Goal: Task Accomplishment & Management: Manage account settings

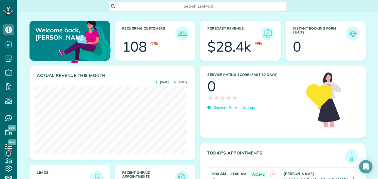
scroll to position [67, 152]
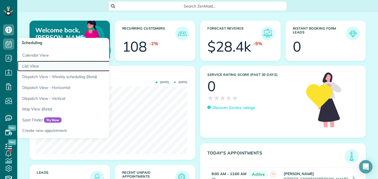
click at [33, 67] on link "List View" at bounding box center [86, 66] width 139 height 11
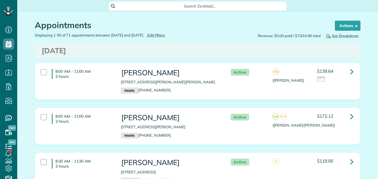
scroll to position [3, 3]
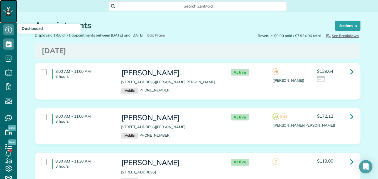
click at [7, 13] on icon at bounding box center [8, 12] width 3 height 3
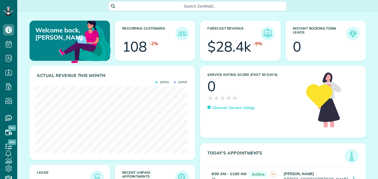
scroll to position [67, 152]
click at [212, 6] on span "Search ZenMaid…" at bounding box center [199, 6] width 169 height 6
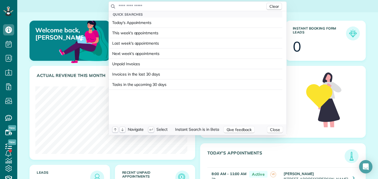
click at [8, 9] on html "Dashboard Scheduling Calendar View List View Dispatch View - Weekly scheduling …" at bounding box center [189, 89] width 378 height 179
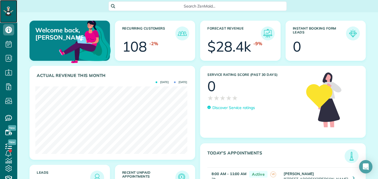
click at [13, 11] on div at bounding box center [8, 11] width 17 height 23
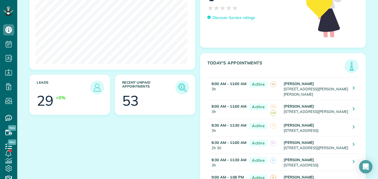
scroll to position [107, 0]
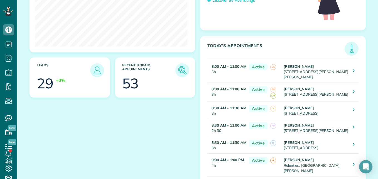
click at [171, 67] on h3 "Recent unpaid appointments" at bounding box center [148, 70] width 53 height 14
click at [184, 70] on img at bounding box center [182, 70] width 13 height 13
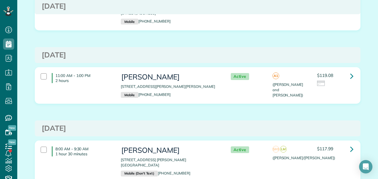
scroll to position [1218, 0]
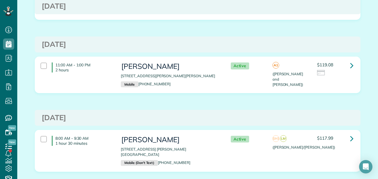
click at [45, 133] on div "8:00 AM - 9:30 AM 1 hour 30 minutes" at bounding box center [76, 141] width 80 height 16
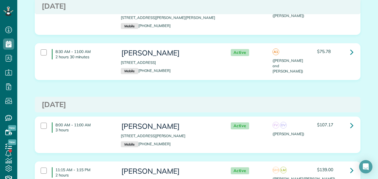
scroll to position [1478, 0]
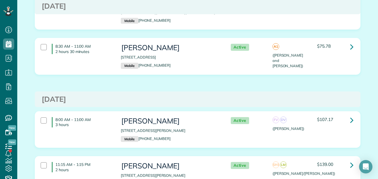
click at [46, 114] on div "8:00 AM - 11:00 AM 3 hours" at bounding box center [76, 122] width 80 height 16
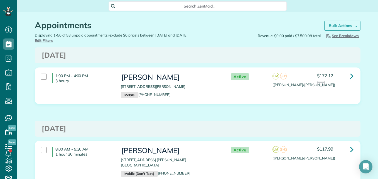
click at [344, 25] on strong "Bulk Actions" at bounding box center [340, 25] width 23 height 5
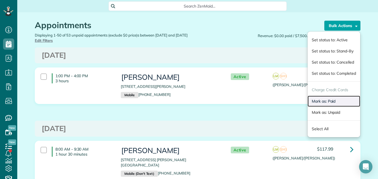
click at [318, 101] on link "Mark as: Paid" at bounding box center [334, 101] width 53 height 11
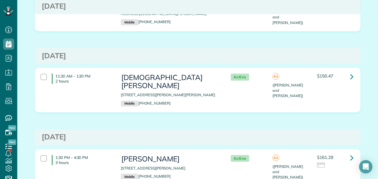
scroll to position [827, 0]
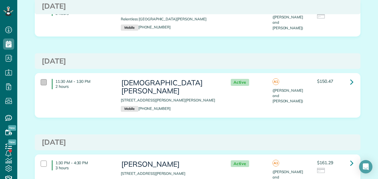
click at [41, 79] on div at bounding box center [44, 82] width 6 height 6
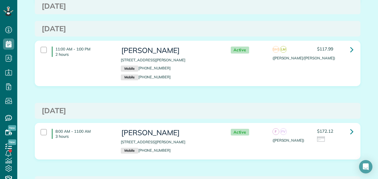
scroll to position [0, 0]
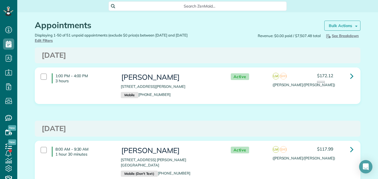
click at [347, 24] on strong "Bulk Actions" at bounding box center [340, 25] width 23 height 5
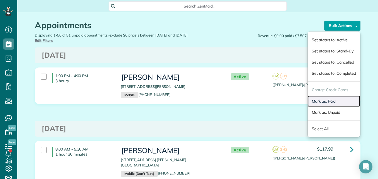
click at [324, 100] on link "Mark as: Paid" at bounding box center [334, 101] width 53 height 11
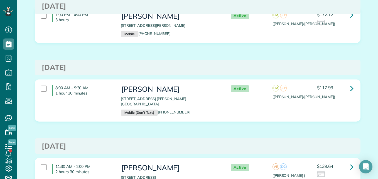
scroll to position [36, 0]
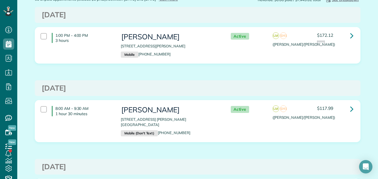
click at [47, 110] on div "8:00 AM - 9:30 AM 1 hour 30 minutes" at bounding box center [76, 111] width 80 height 16
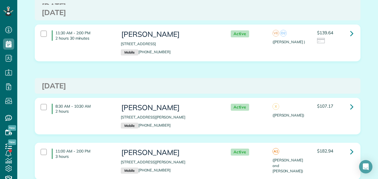
scroll to position [0, 0]
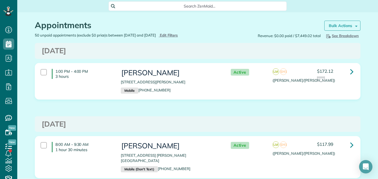
click at [336, 27] on strong "Bulk Actions" at bounding box center [340, 25] width 23 height 5
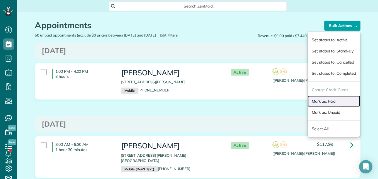
click at [320, 105] on link "Mark as: Paid" at bounding box center [334, 101] width 53 height 11
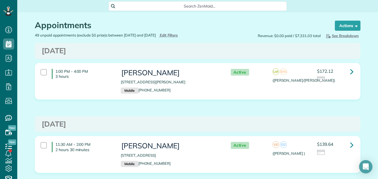
scroll to position [3, 3]
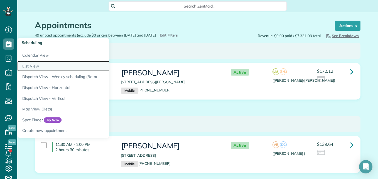
click at [32, 68] on link "List View" at bounding box center [86, 66] width 139 height 11
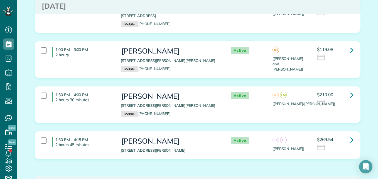
scroll to position [524, 0]
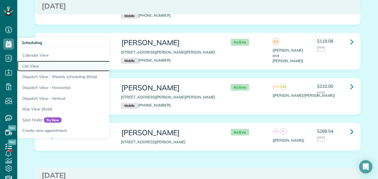
click at [31, 64] on link "List View" at bounding box center [86, 66] width 139 height 11
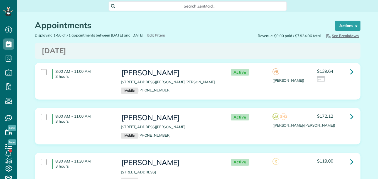
scroll to position [3, 3]
click at [165, 34] on span "Edit Filters" at bounding box center [156, 35] width 18 height 4
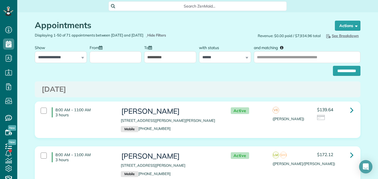
click at [126, 57] on input "From" at bounding box center [116, 57] width 52 height 12
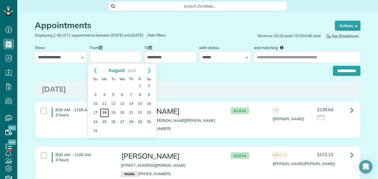
click at [104, 114] on link "18" at bounding box center [104, 112] width 9 height 9
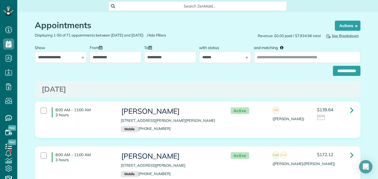
click at [124, 58] on input "**********" at bounding box center [116, 57] width 52 height 12
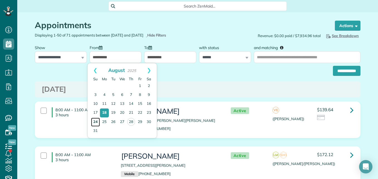
click at [97, 118] on link "24" at bounding box center [95, 122] width 9 height 9
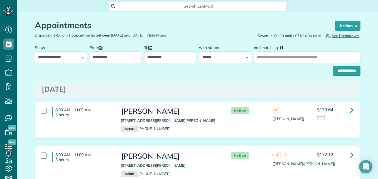
click at [115, 50] on div "**********" at bounding box center [116, 52] width 52 height 21
click at [118, 56] on input "**********" at bounding box center [116, 57] width 52 height 12
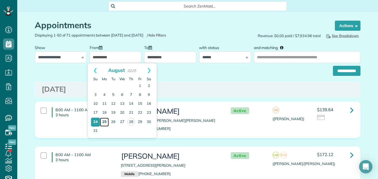
click at [106, 122] on link "25" at bounding box center [104, 122] width 9 height 9
type input "**********"
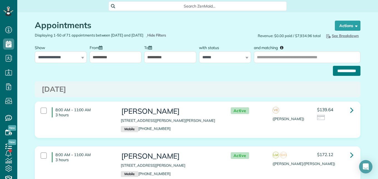
click at [351, 74] on input "**********" at bounding box center [347, 71] width 28 height 10
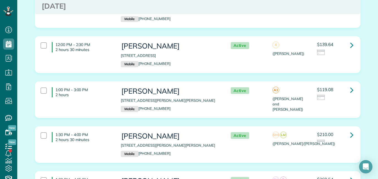
scroll to position [1432, 0]
